Goal: Entertainment & Leisure: Consume media (video, audio)

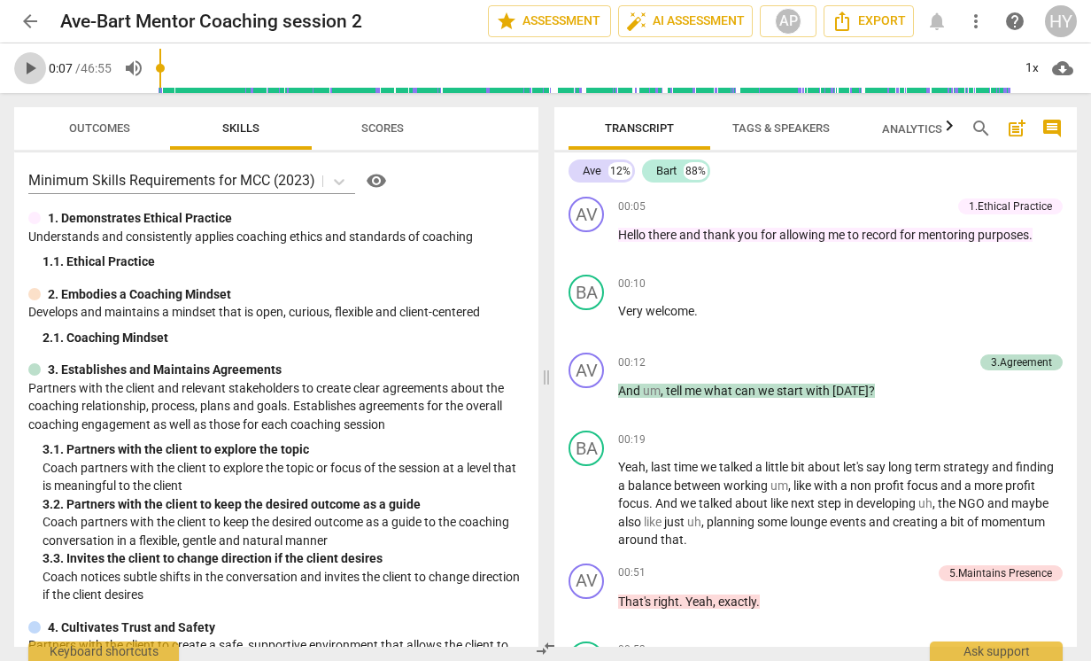
click at [27, 58] on span "play_arrow" at bounding box center [29, 68] width 21 height 21
type input "13"
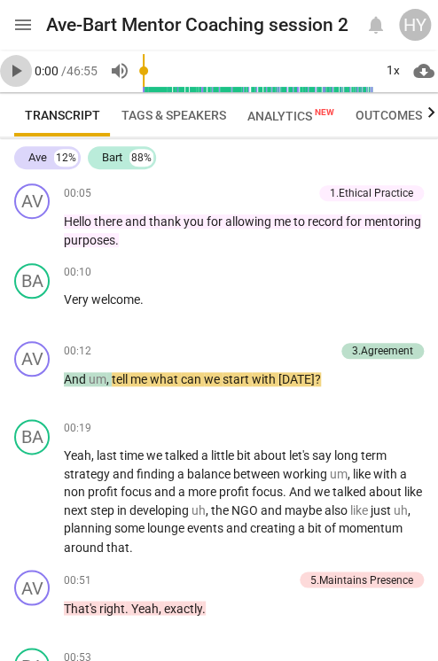
click at [18, 72] on span "play_arrow" at bounding box center [15, 70] width 21 height 21
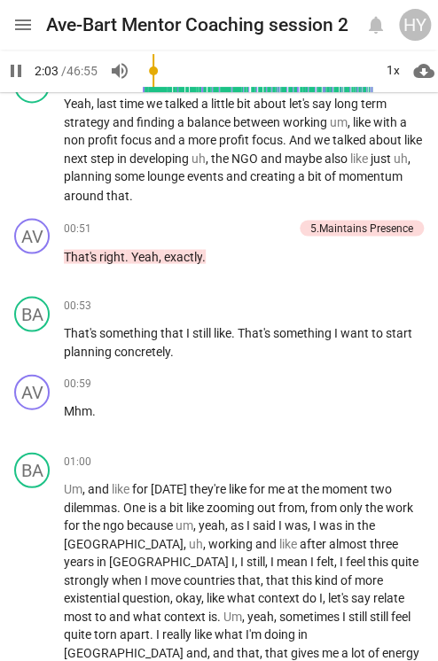
scroll to position [688, 0]
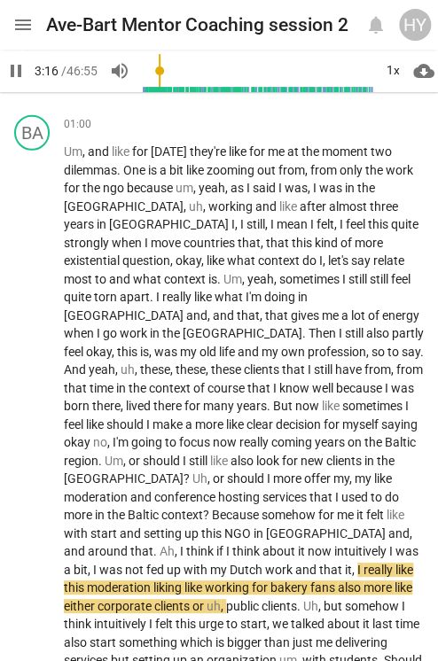
type input "197"
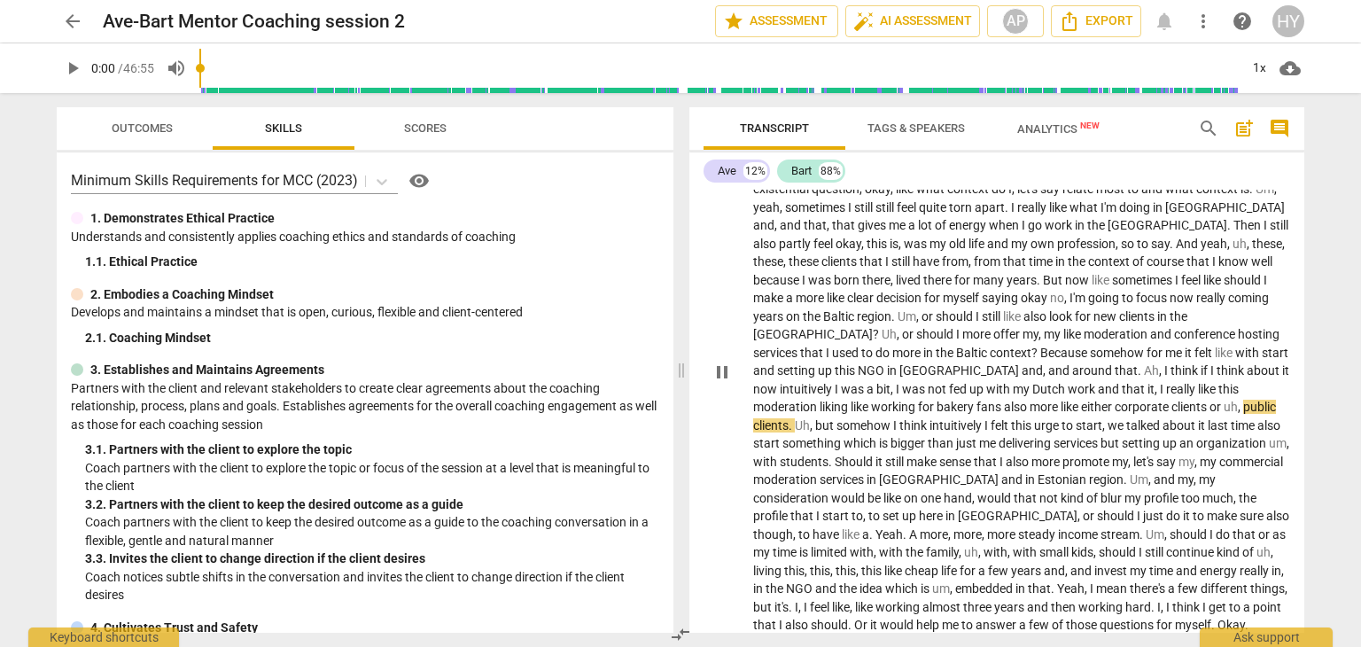
scroll to position [709, 0]
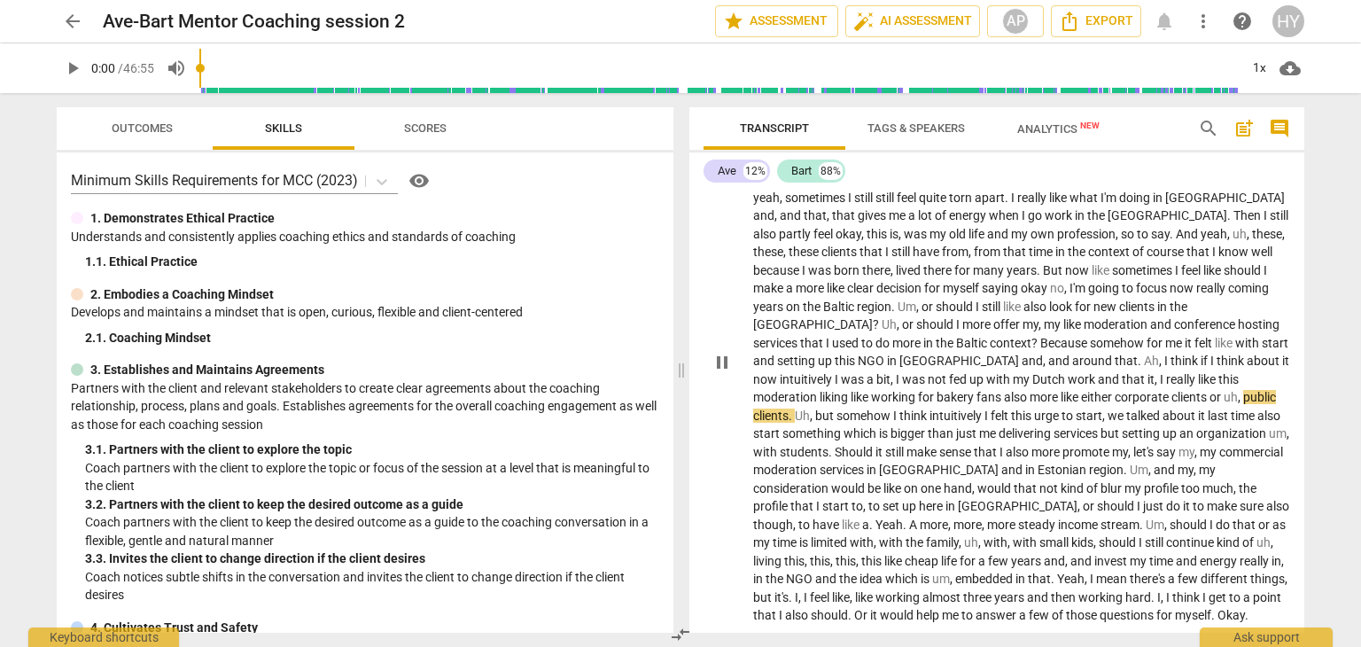
click at [788, 408] on span "clients" at bounding box center [770, 415] width 35 height 14
click at [1006, 402] on p "Um , and like for [DATE] they're like for me at the moment two dilemmas . One i…" at bounding box center [1021, 360] width 537 height 527
drag, startPoint x: 1020, startPoint y: 393, endPoint x: 1092, endPoint y: 394, distance: 71.8
click at [1090, 394] on p "Um , and like for [DATE] they're like for me at the moment two dilemmas . One i…" at bounding box center [1021, 360] width 537 height 527
click at [726, 357] on span "pause" at bounding box center [721, 362] width 21 height 21
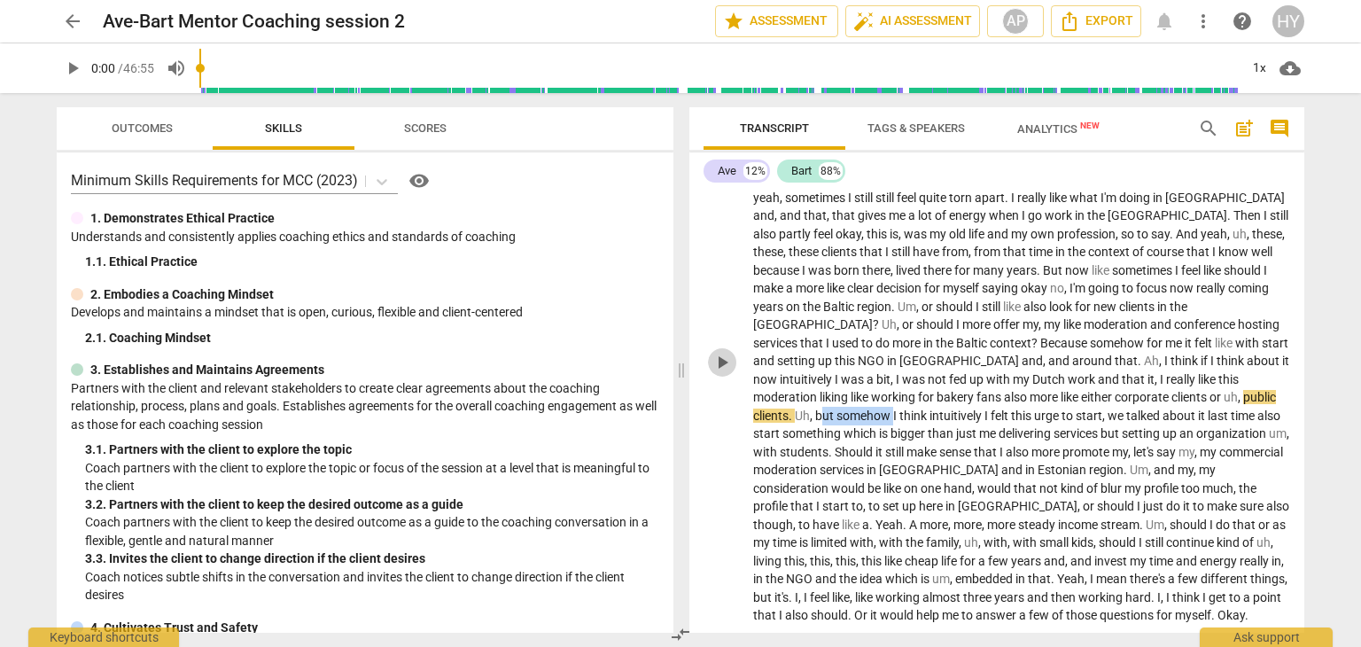
click at [726, 357] on span "play_arrow" at bounding box center [721, 362] width 21 height 21
click at [725, 359] on span "pause" at bounding box center [721, 362] width 21 height 21
click at [727, 355] on span "play_arrow" at bounding box center [721, 362] width 21 height 21
type input "1890"
